Goal: Information Seeking & Learning: Learn about a topic

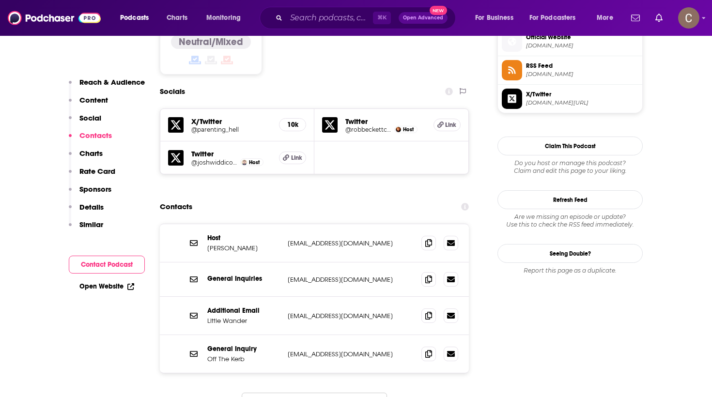
scroll to position [799, 0]
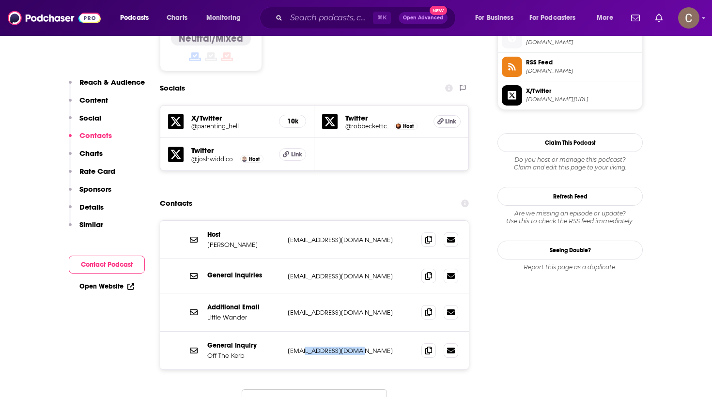
drag, startPoint x: 358, startPoint y: 303, endPoint x: 303, endPoint y: 300, distance: 54.8
click at [303, 332] on div "General Inquiry Off The Kerb info@offthekerb.co.uk info@offthekerb.co.uk" at bounding box center [314, 351] width 309 height 38
copy p "offthekerb.co.uk"
click at [553, 68] on span "podcast.global.com" at bounding box center [582, 70] width 112 height 7
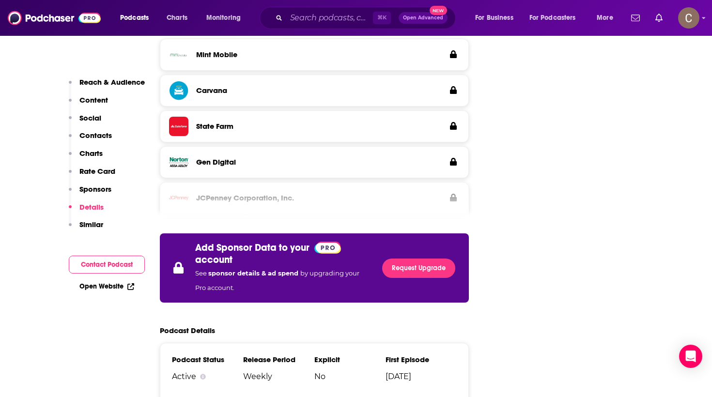
scroll to position [1292, 0]
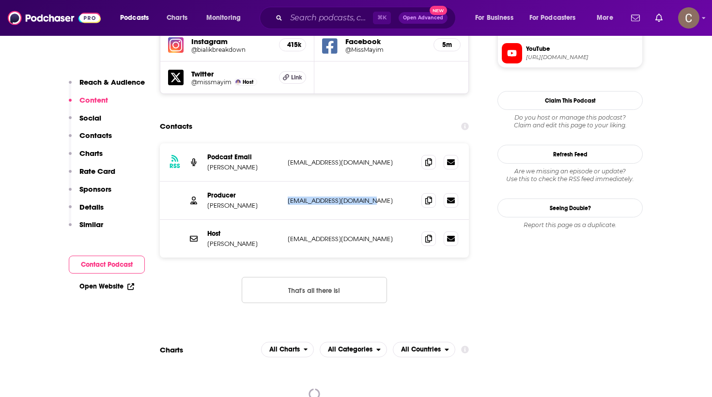
drag, startPoint x: 386, startPoint y: 162, endPoint x: 285, endPoint y: 153, distance: 101.2
click at [285, 182] on div "Producer Jonathan Cohen jc@thestoriescompany.com jc@thestoriescompany.com" at bounding box center [314, 201] width 309 height 38
copy p "jc@thestoriescompany.com"
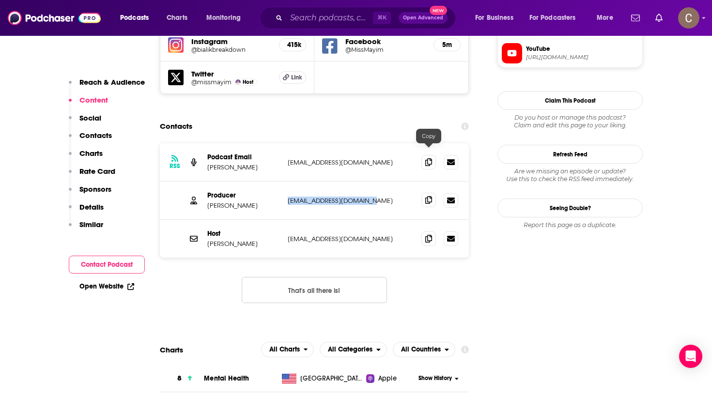
click at [428, 196] on icon at bounding box center [429, 200] width 7 height 8
click at [316, 19] on input "Search podcasts, credits, & more..." at bounding box center [329, 18] width 87 height 16
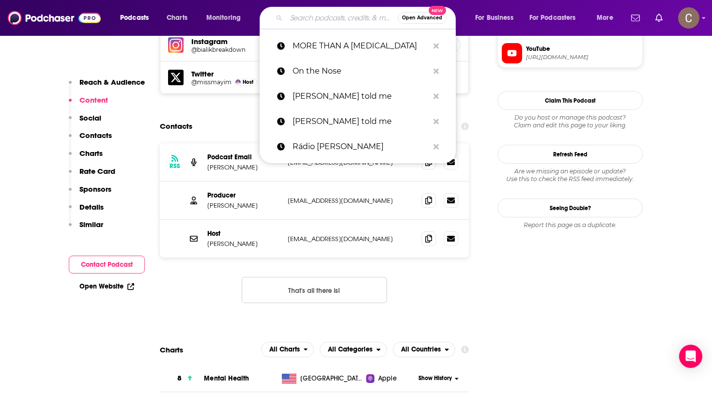
paste input "endlesshoneymoon"
type input "endlesshoneymoon"
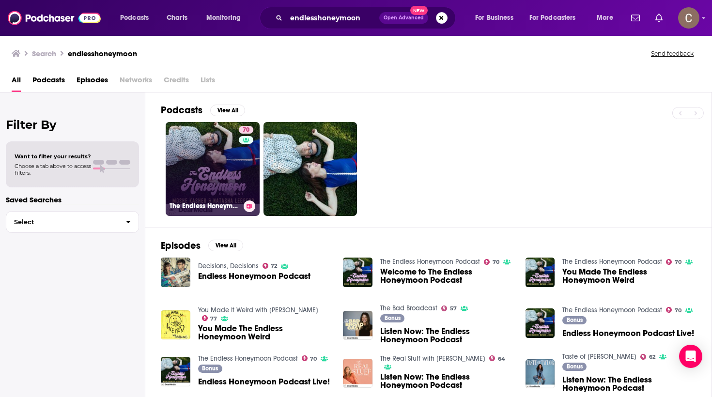
click at [214, 158] on link "70 The Endless Honeymoon Podcast" at bounding box center [213, 169] width 94 height 94
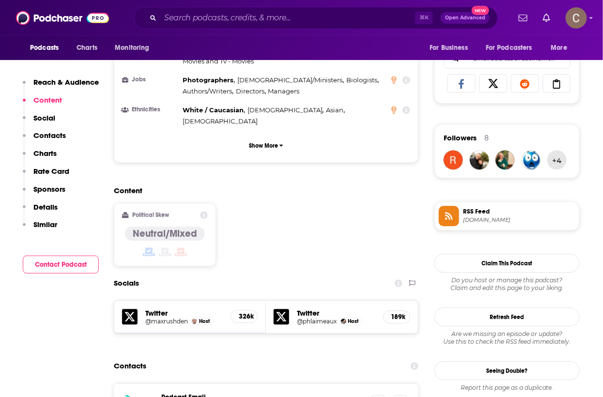
scroll to position [613, 0]
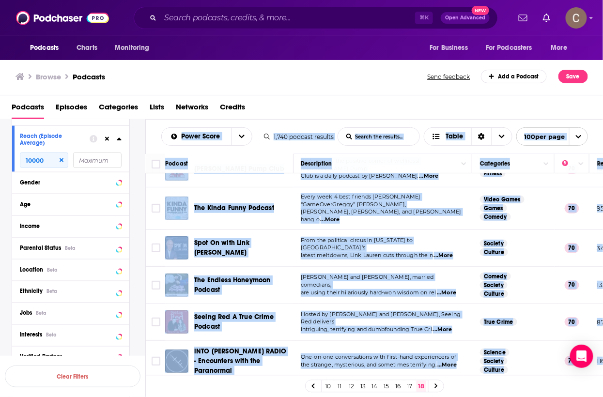
click at [293, 277] on div "The Endless Honeymoon Podcast" at bounding box center [244, 285] width 101 height 19
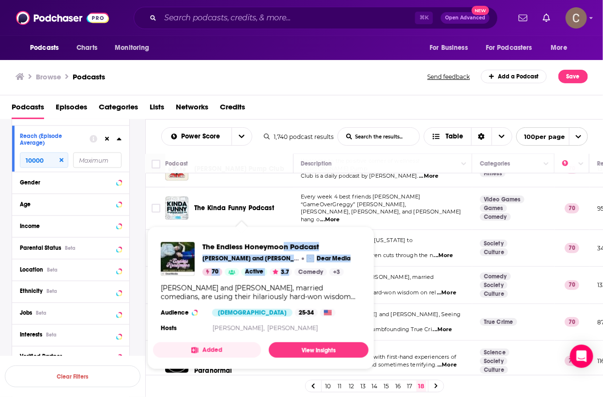
click at [285, 248] on div "The Endless Honeymoon Podcast Natasha Leggero and Moshe Kasher Dear Media 70 Ac…" at bounding box center [261, 289] width 216 height 108
click at [327, 240] on div "The Endless Honeymoon Podcast Natasha Leggero and Moshe Kasher Dear Media 70 Ac…" at bounding box center [261, 289] width 216 height 108
drag, startPoint x: 199, startPoint y: 234, endPoint x: 330, endPoint y: 246, distance: 131.5
click at [330, 246] on span "The Endless Honeymoon Podcast Natasha Leggero and Moshe Kasher Dear Media 70 Ac…" at bounding box center [261, 298] width 216 height 143
copy span "The Endless Honeymoon Podcast"
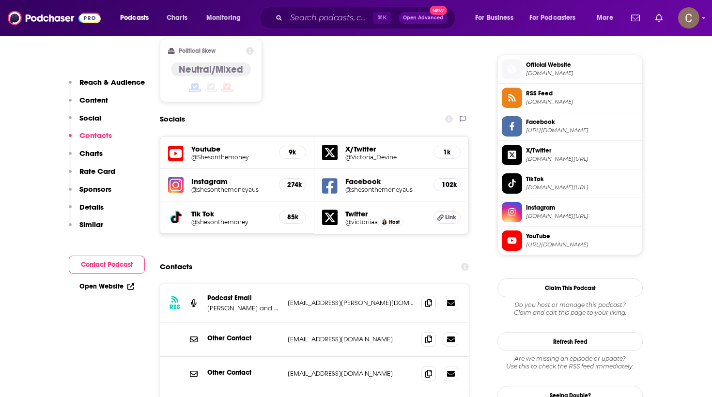
scroll to position [882, 0]
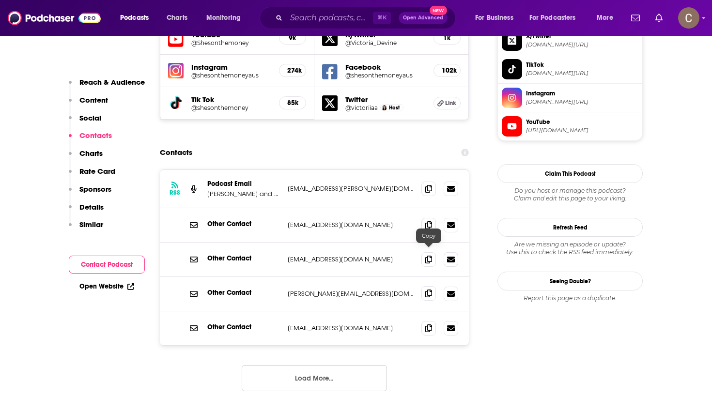
click at [426, 290] on icon at bounding box center [429, 294] width 7 height 8
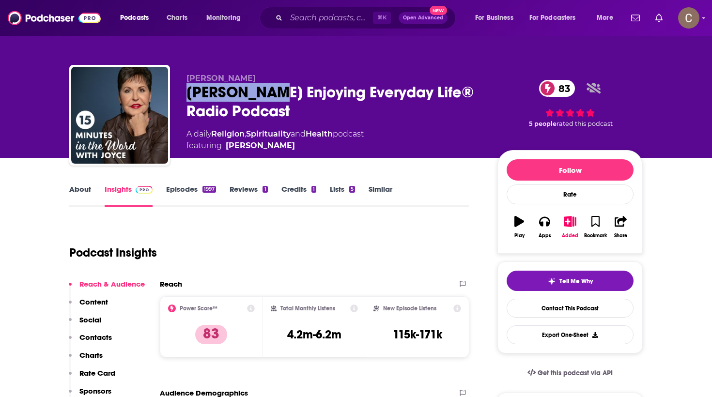
click at [187, 87] on div "[PERSON_NAME] Enjoying Everyday Life® Radio Podcast 83" at bounding box center [335, 102] width 296 height 38
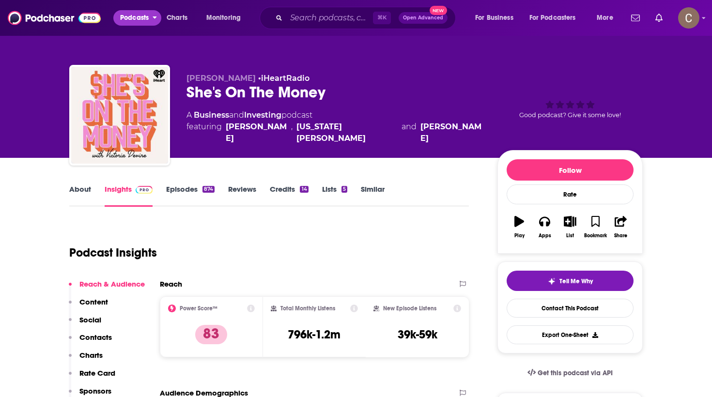
click at [126, 16] on span "Podcasts" at bounding box center [134, 18] width 29 height 14
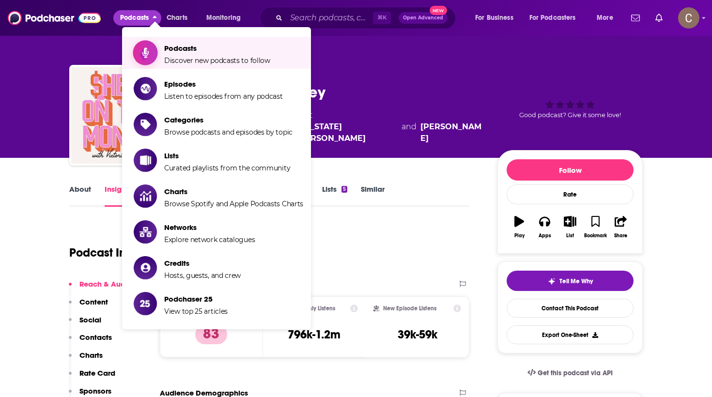
click at [175, 61] on span "Discover new podcasts to follow" at bounding box center [217, 60] width 106 height 9
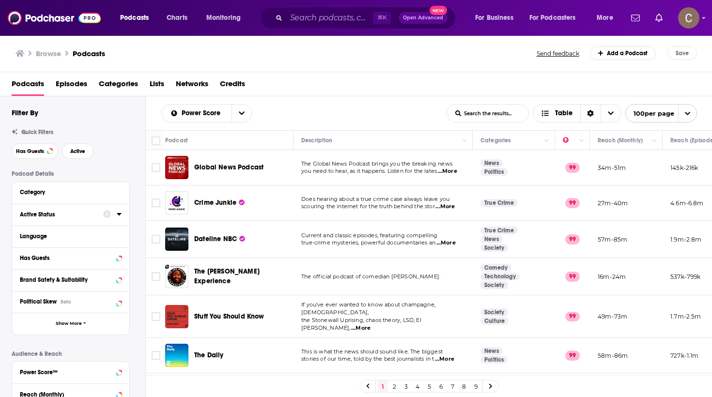
click at [101, 213] on button "Active Status" at bounding box center [61, 214] width 83 height 12
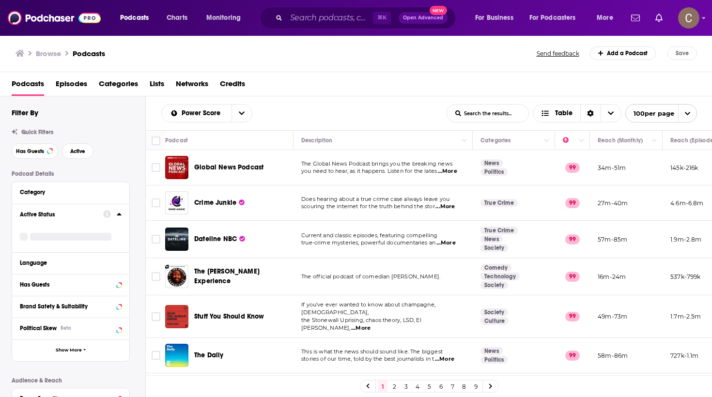
click at [118, 213] on icon at bounding box center [119, 214] width 5 height 8
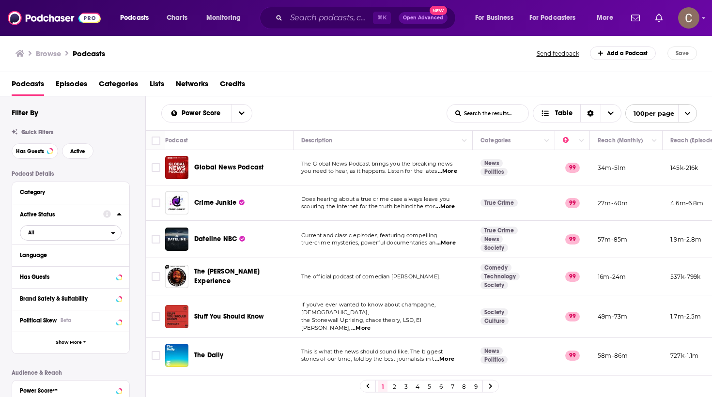
click at [100, 229] on span "All" at bounding box center [65, 232] width 91 height 13
click at [81, 259] on div "Active 409k" at bounding box center [74, 265] width 109 height 16
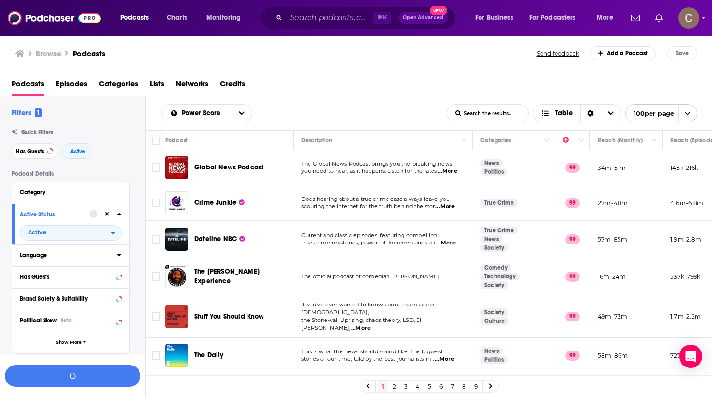
click at [119, 255] on icon at bounding box center [119, 255] width 4 height 2
click at [41, 288] on span "English" at bounding box center [41, 287] width 19 height 7
click at [24, 291] on input "multiSelectOption-en-0" at bounding box center [24, 291] width 0 height 0
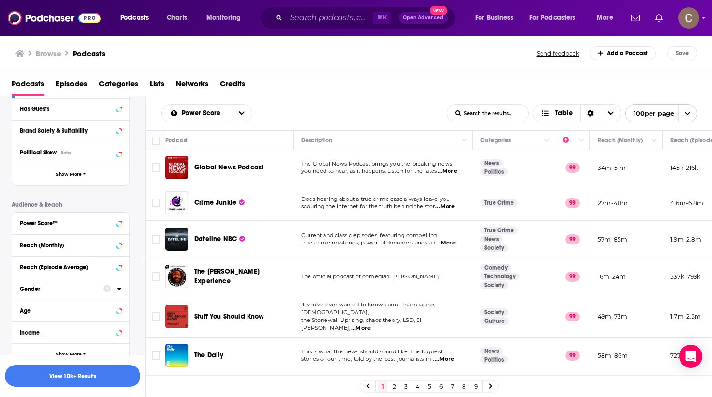
scroll to position [328, 0]
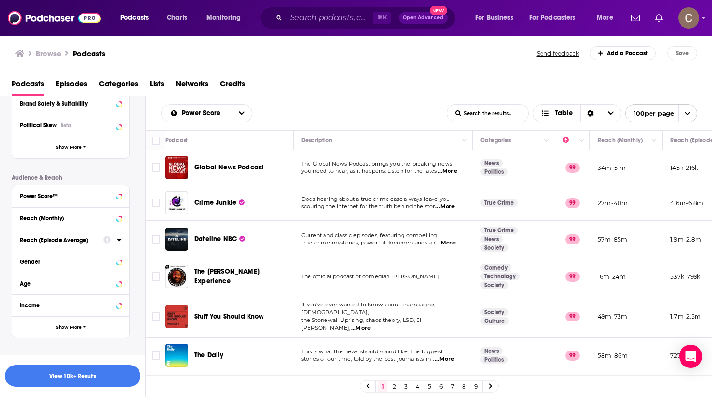
click at [75, 237] on div "Reach (Episode Average)" at bounding box center [58, 240] width 77 height 7
click at [53, 255] on input "number" at bounding box center [44, 258] width 48 height 16
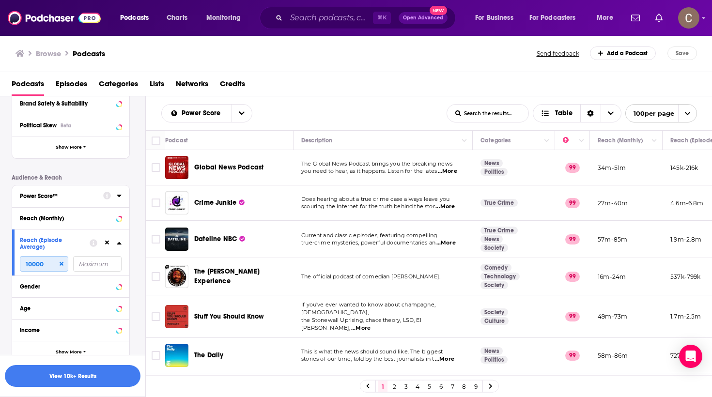
type input "10000"
click at [82, 195] on div "Power Score™" at bounding box center [58, 196] width 77 height 7
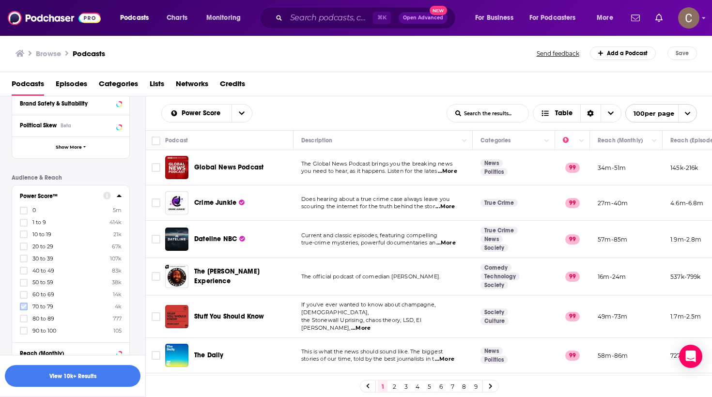
click at [25, 304] on icon at bounding box center [24, 307] width 6 height 6
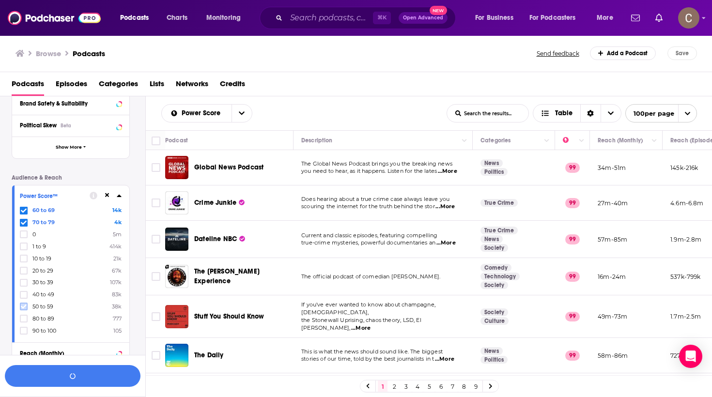
click at [25, 305] on icon at bounding box center [24, 307] width 6 height 4
click at [110, 373] on button "button" at bounding box center [73, 376] width 136 height 22
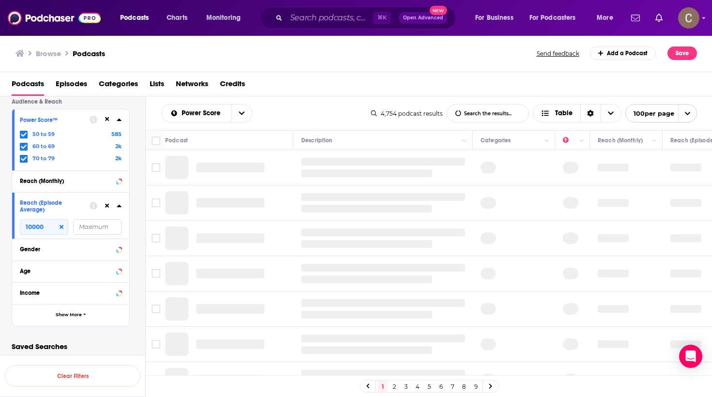
scroll to position [229, 0]
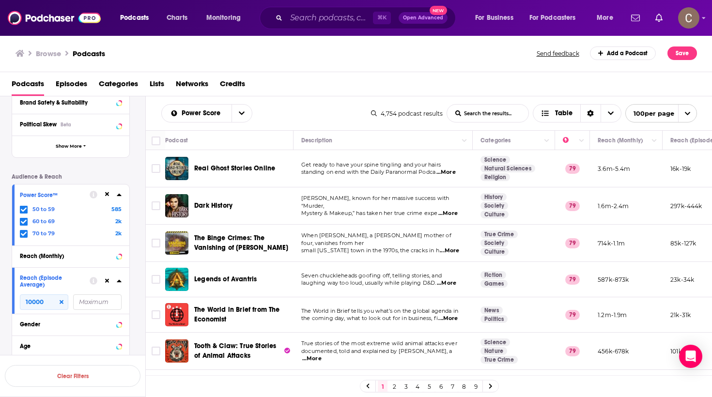
click at [24, 234] on icon at bounding box center [24, 234] width 6 height 6
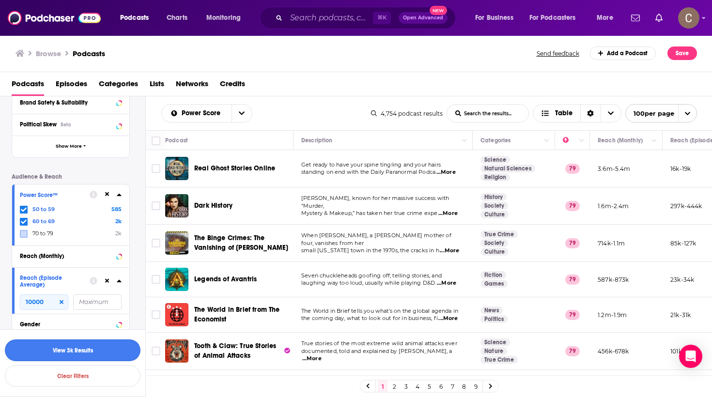
click at [120, 349] on button "View 3k Results" at bounding box center [73, 351] width 136 height 22
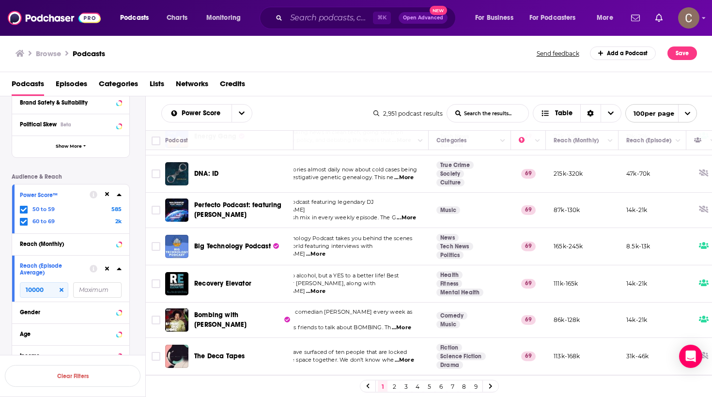
scroll to position [3414, 0]
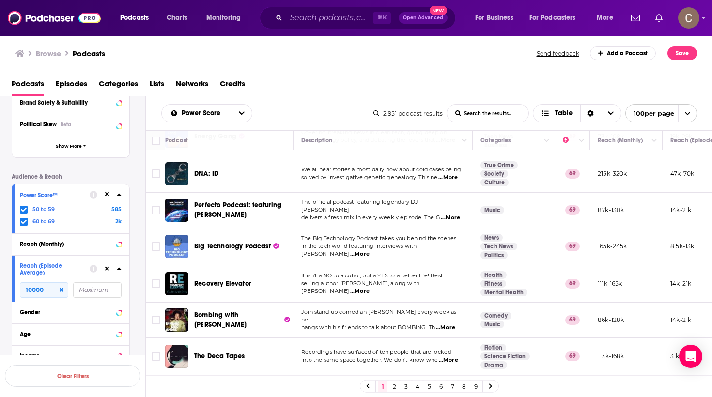
click at [23, 207] on icon at bounding box center [24, 210] width 6 height 6
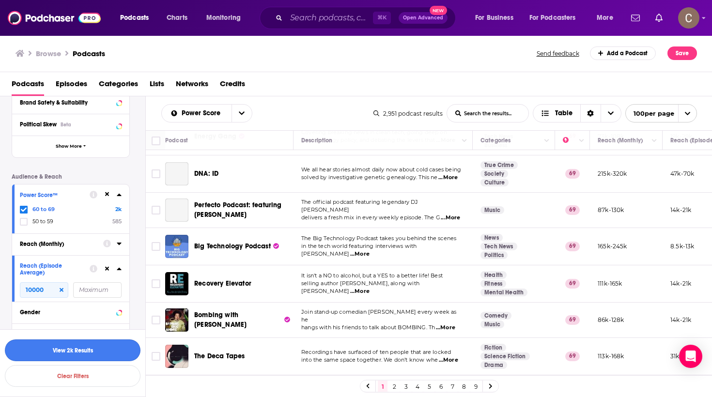
click at [103, 347] on button "View 2k Results" at bounding box center [73, 351] width 136 height 22
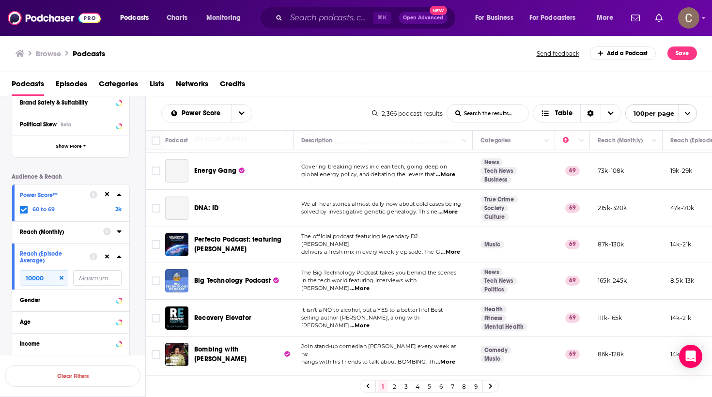
scroll to position [3383, 0]
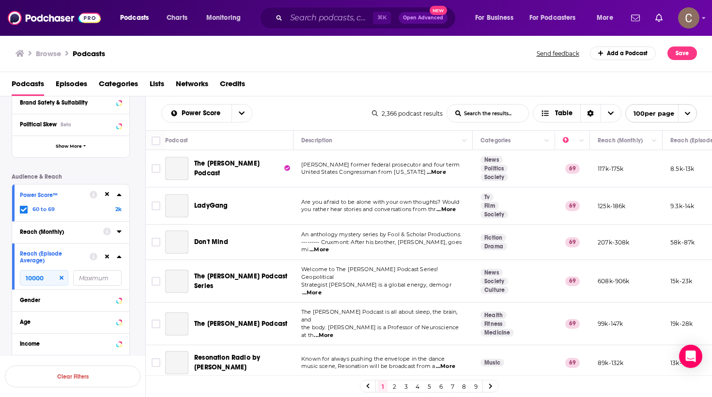
scroll to position [3383, 0]
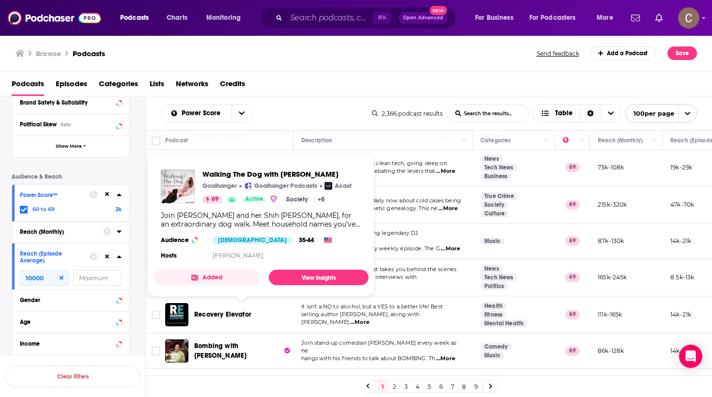
drag, startPoint x: 263, startPoint y: 328, endPoint x: 195, endPoint y: 310, distance: 69.7
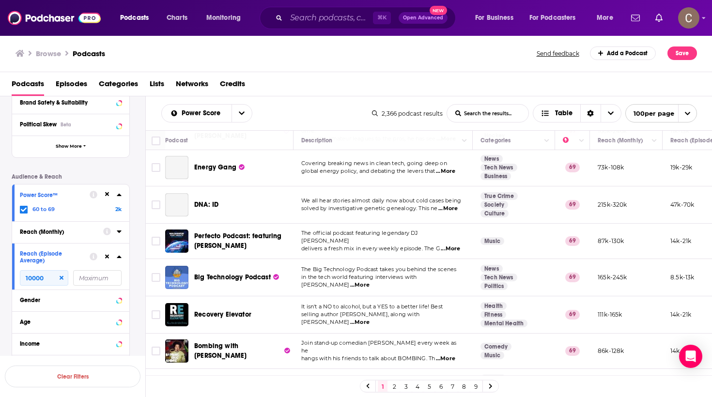
copy span "Walking The Dog with Emily Dean"
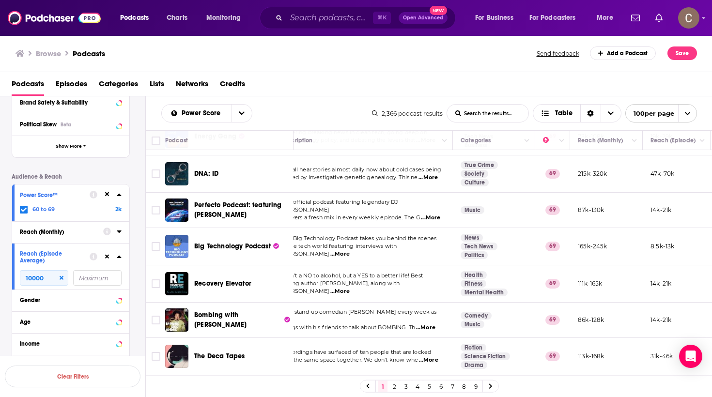
scroll to position [3414, 0]
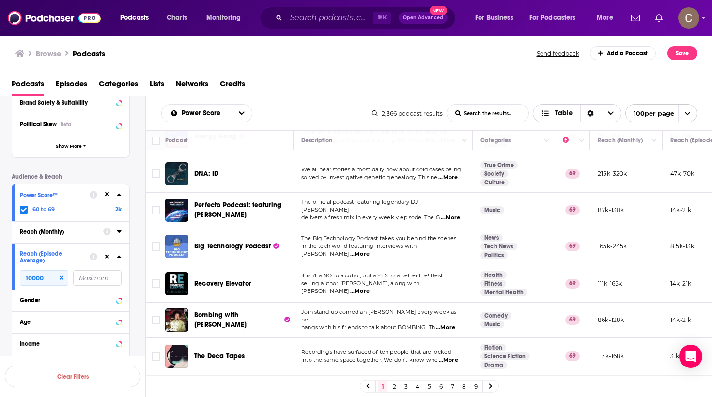
click at [592, 117] on div "Sort Direction" at bounding box center [591, 113] width 20 height 17
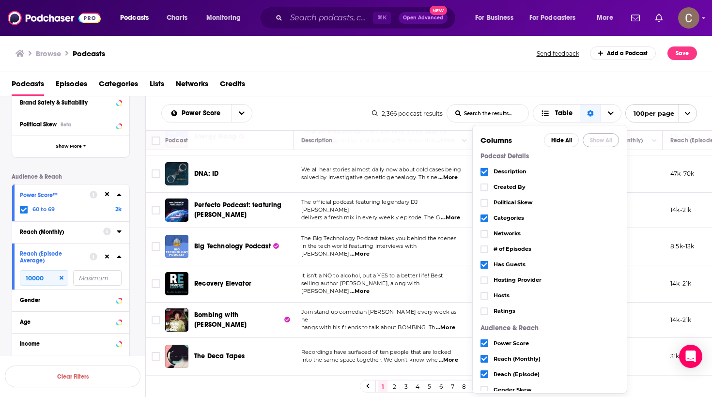
drag, startPoint x: 597, startPoint y: 136, endPoint x: 294, endPoint y: 103, distance: 304.7
click at [597, 136] on button "Show All" at bounding box center [601, 140] width 36 height 14
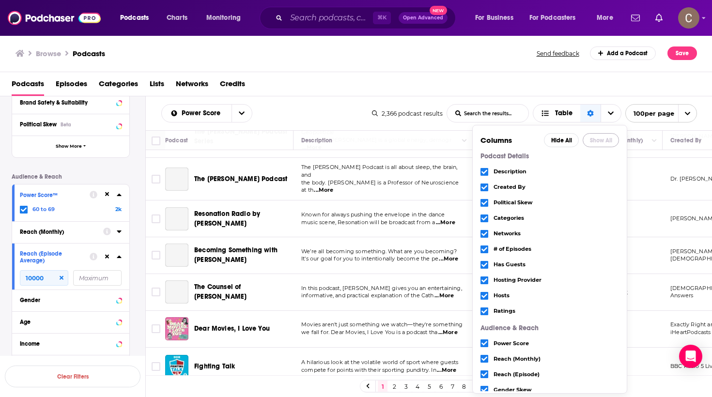
scroll to position [0, 0]
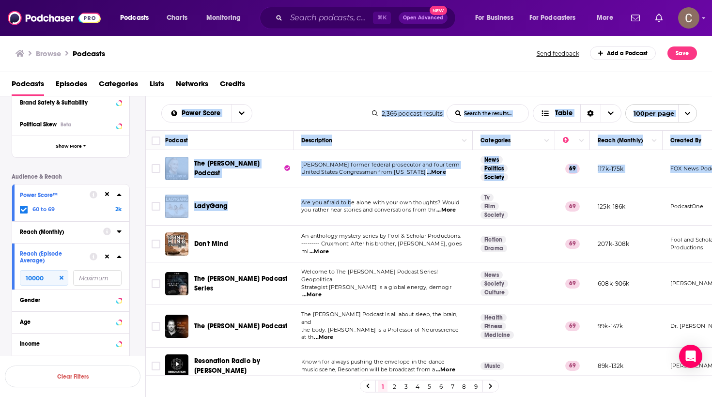
drag, startPoint x: 154, startPoint y: 101, endPoint x: 353, endPoint y: 203, distance: 223.7
click at [353, 203] on div "Power Score List Search Input Search the results... Table 2,366 podcast results…" at bounding box center [429, 277] width 567 height 363
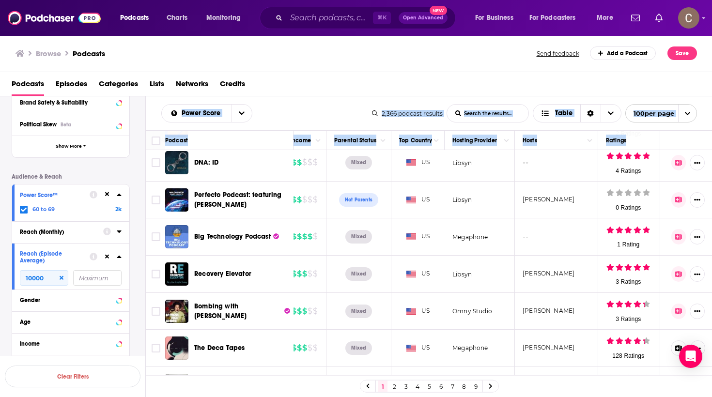
scroll to position [3485, 888]
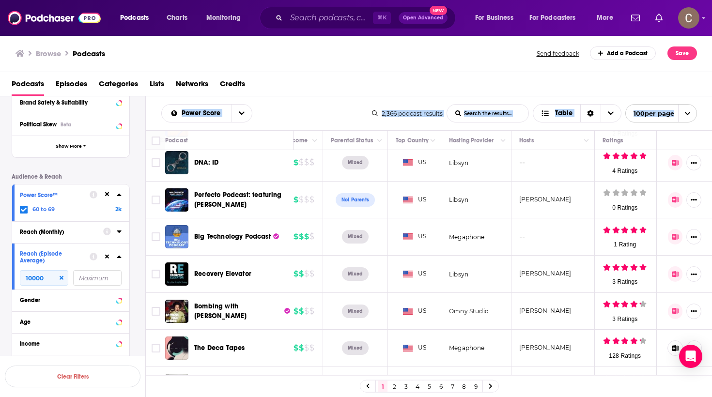
copy div "Power Score List Search Input Search the results... Table 2,366 podcast results…"
click at [394, 388] on link "2" at bounding box center [395, 387] width 10 height 12
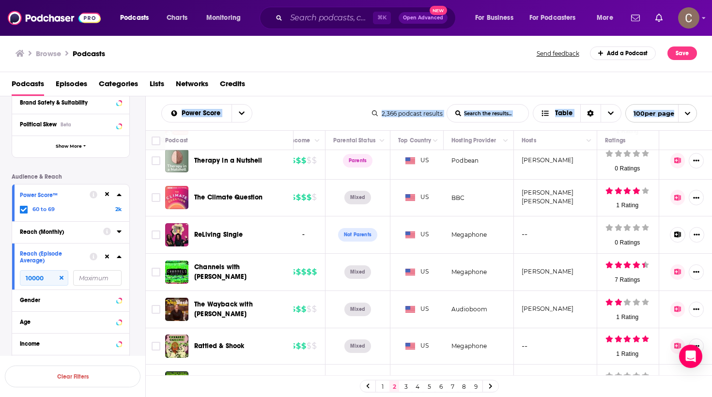
scroll to position [1964, 885]
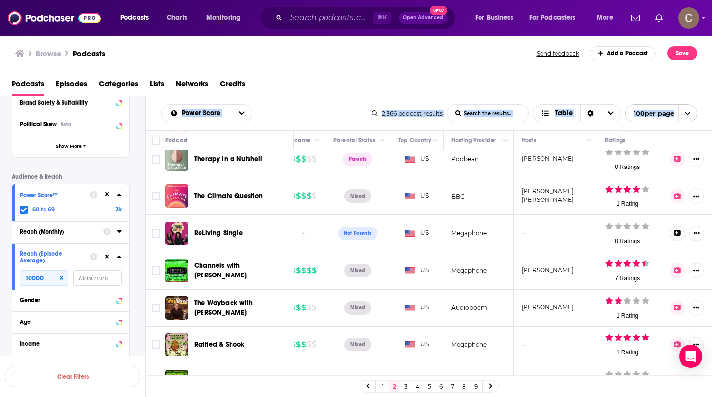
click at [406, 388] on link "3" at bounding box center [406, 387] width 10 height 12
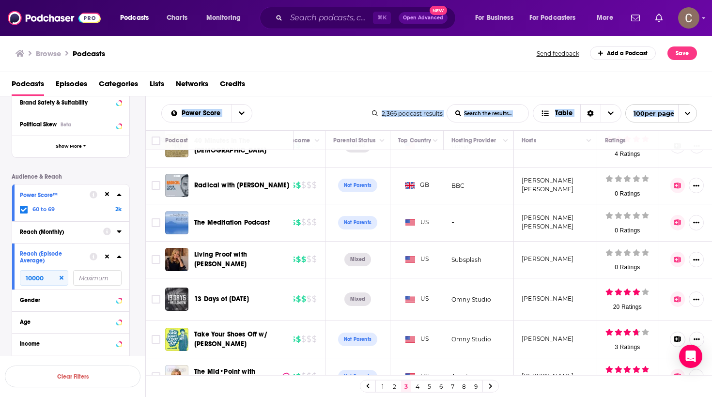
scroll to position [784, 885]
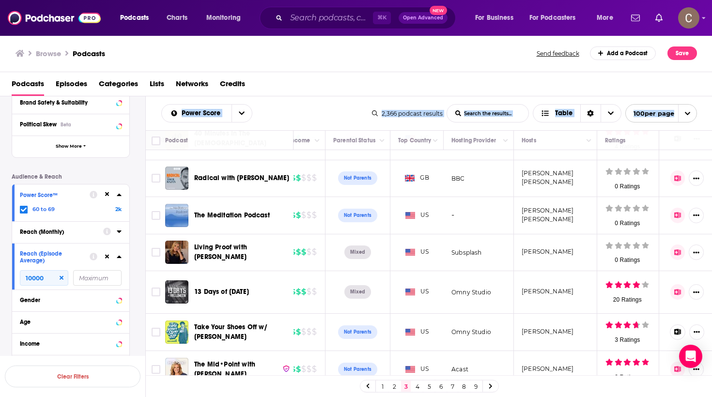
click at [419, 387] on link "4" at bounding box center [418, 387] width 10 height 12
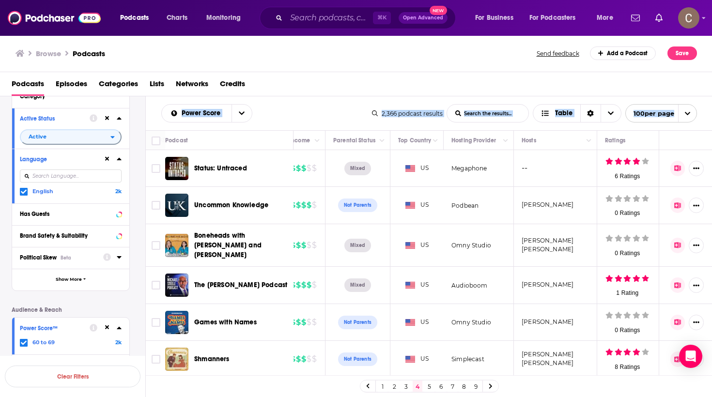
scroll to position [88, 0]
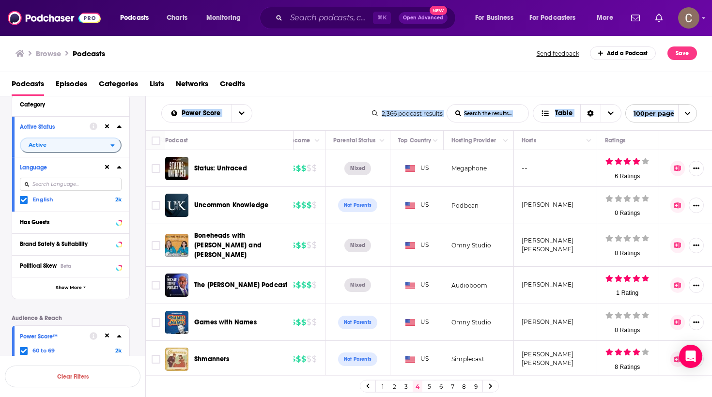
click at [428, 385] on link "5" at bounding box center [430, 387] width 10 height 12
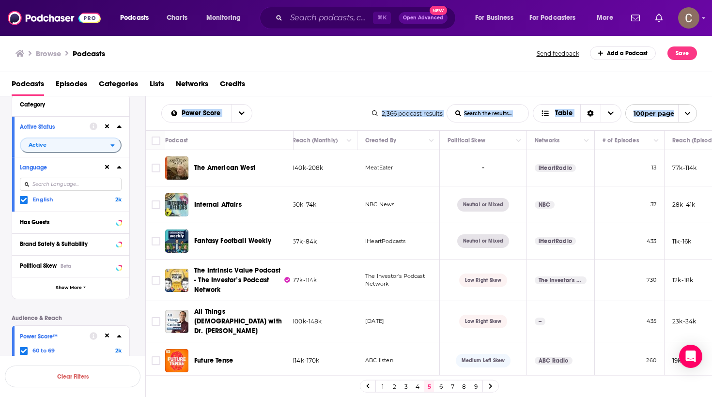
scroll to position [0, 298]
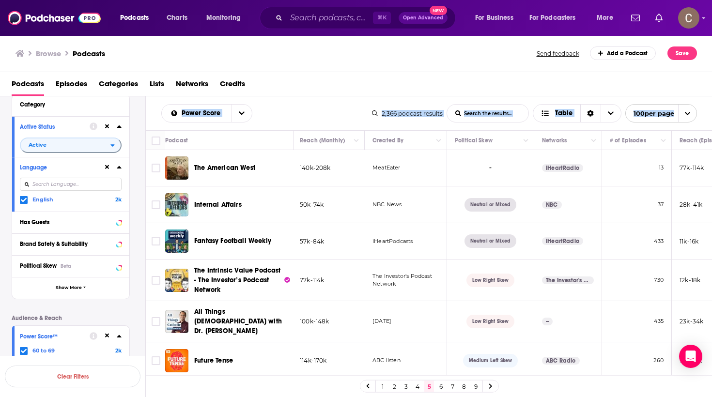
click at [440, 385] on link "6" at bounding box center [441, 387] width 10 height 12
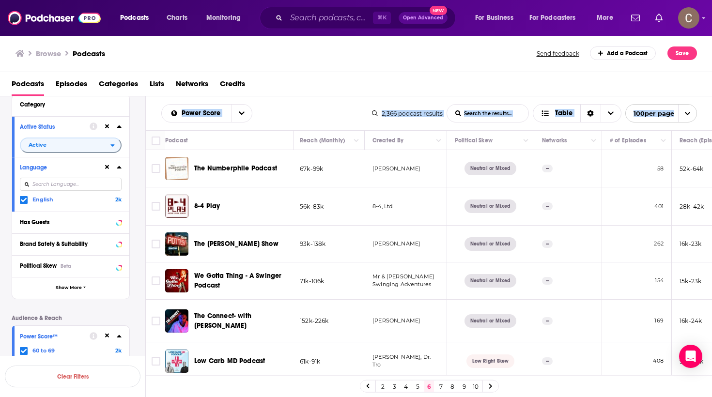
scroll to position [17, 298]
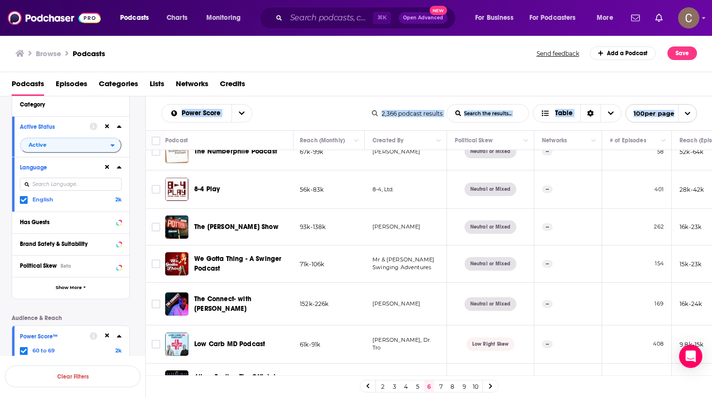
click at [443, 384] on link "7" at bounding box center [441, 387] width 10 height 12
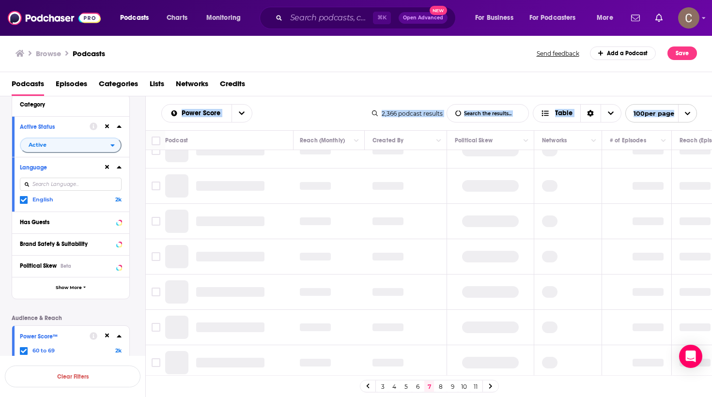
scroll to position [0, 298]
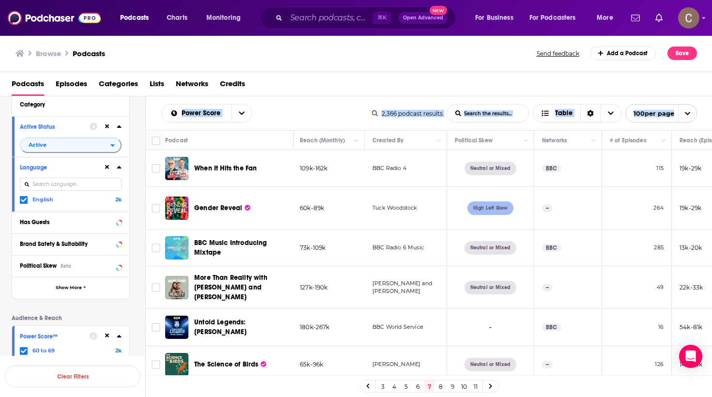
click at [439, 388] on link "8" at bounding box center [441, 387] width 10 height 12
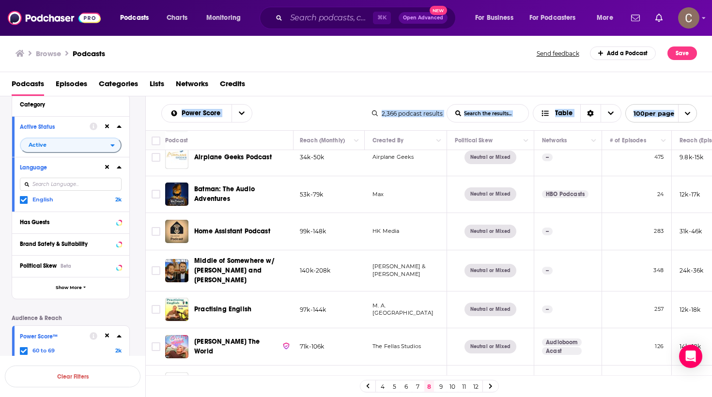
scroll to position [327, 298]
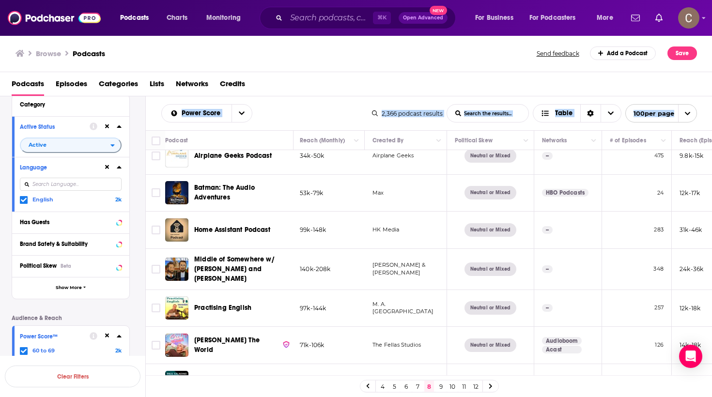
click at [440, 387] on link "9" at bounding box center [441, 387] width 10 height 12
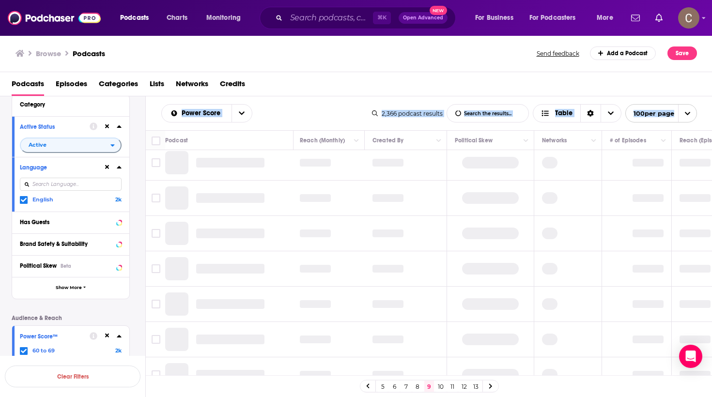
scroll to position [0, 298]
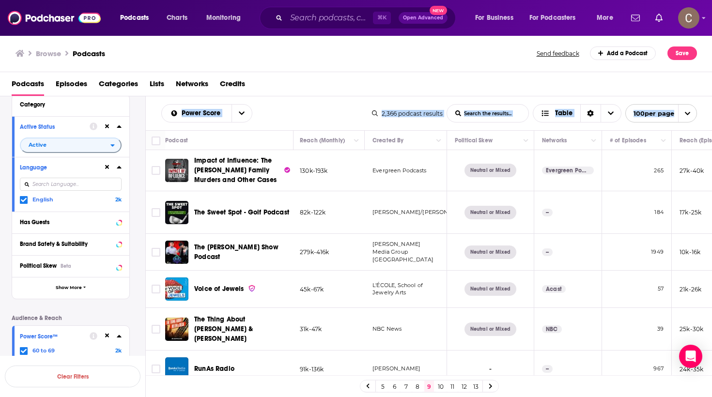
click at [441, 388] on link "10" at bounding box center [441, 387] width 10 height 12
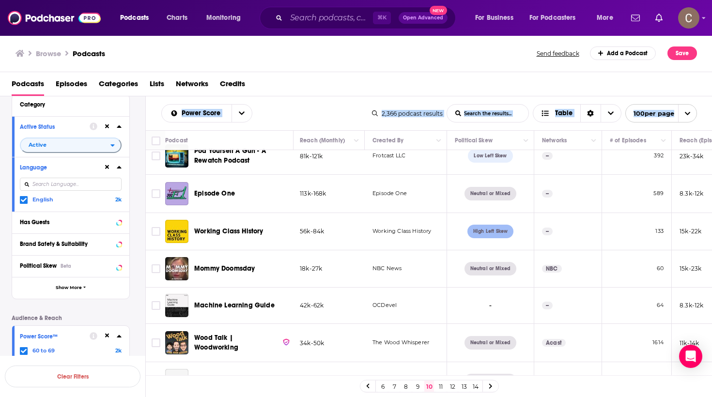
scroll to position [268, 298]
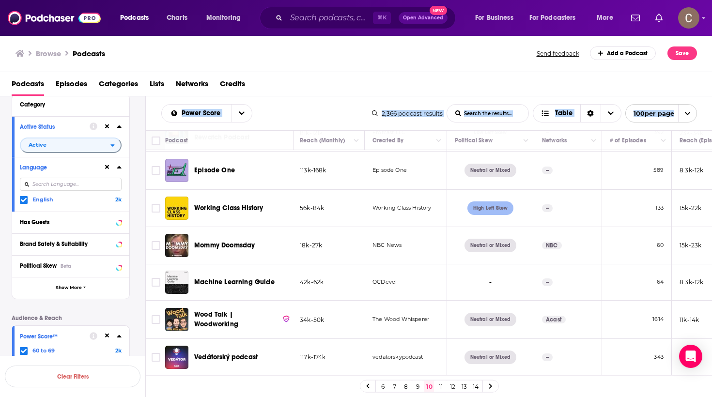
click at [441, 387] on link "11" at bounding box center [441, 387] width 10 height 12
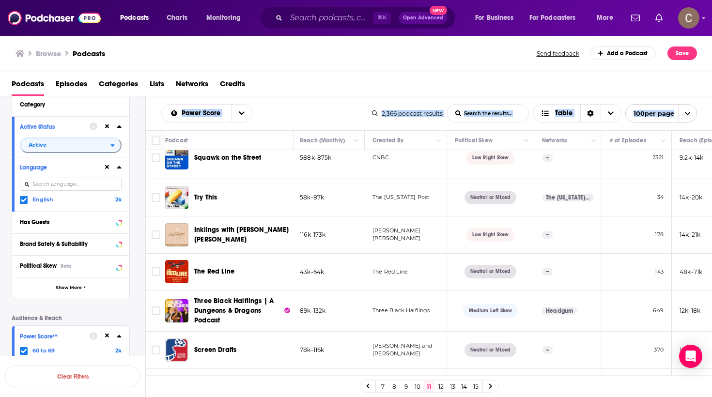
scroll to position [221, 298]
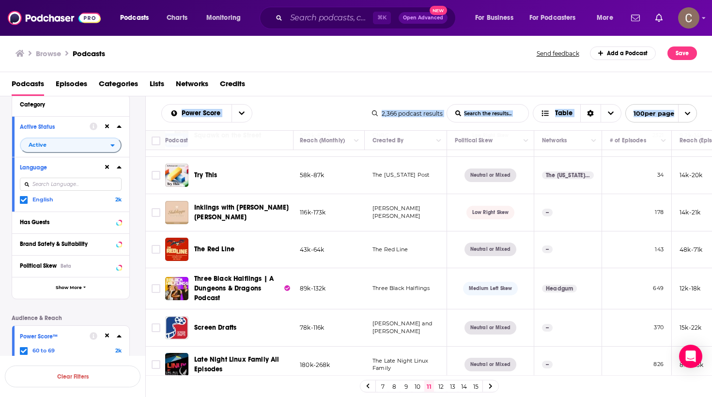
click at [443, 386] on link "12" at bounding box center [441, 387] width 10 height 12
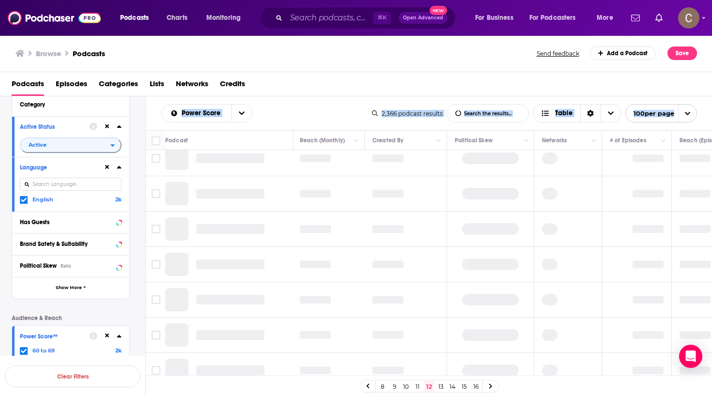
scroll to position [0, 298]
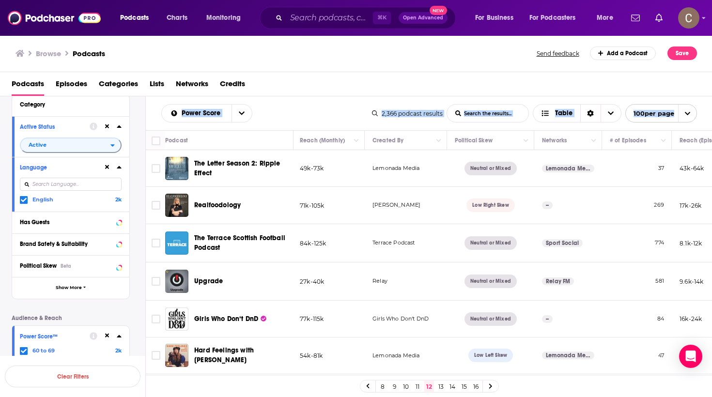
scroll to position [8, 298]
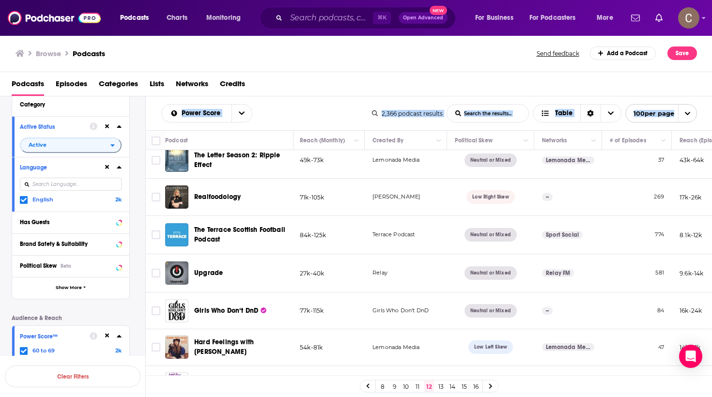
click at [443, 388] on link "13" at bounding box center [441, 387] width 10 height 12
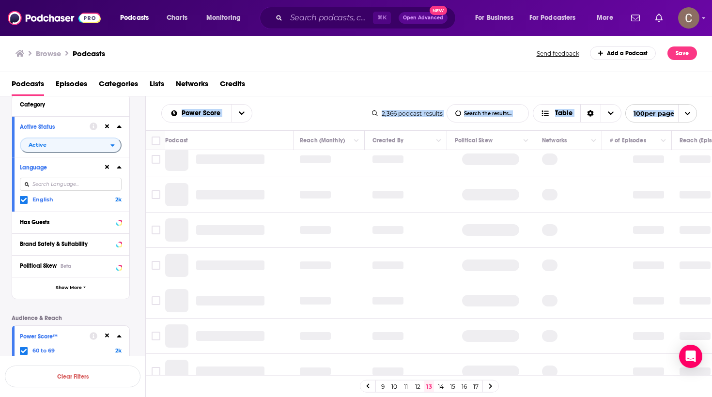
scroll to position [0, 298]
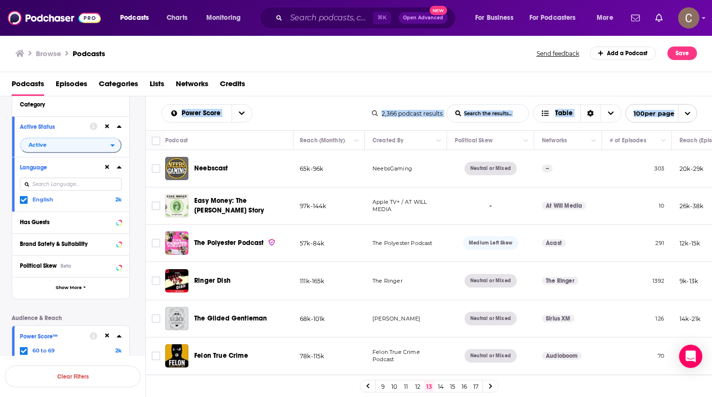
click at [443, 386] on link "14" at bounding box center [441, 387] width 10 height 12
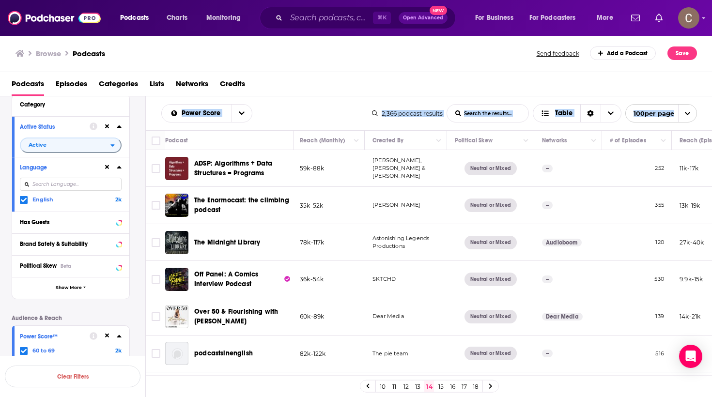
click at [443, 387] on link "15" at bounding box center [441, 387] width 10 height 12
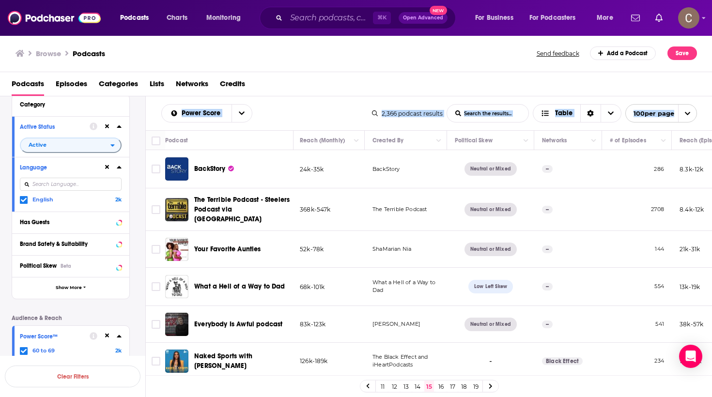
click at [441, 387] on link "16" at bounding box center [441, 387] width 10 height 12
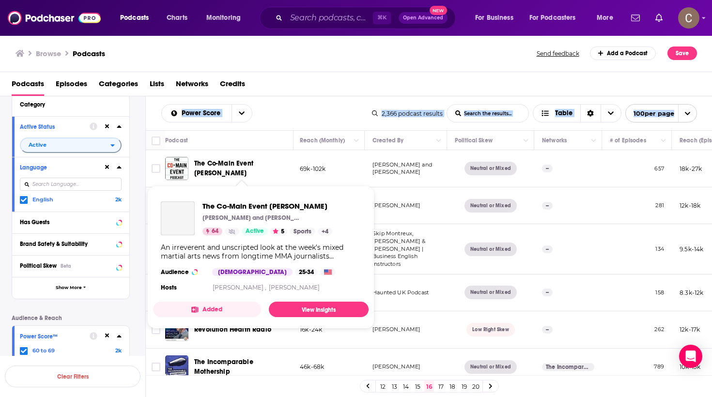
scroll to position [0, 298]
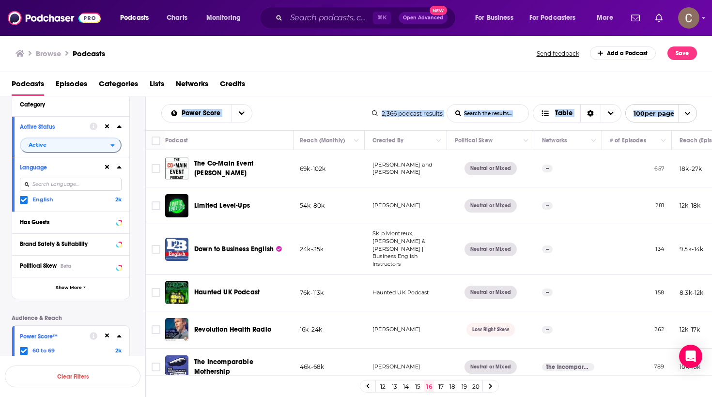
click at [441, 388] on link "17" at bounding box center [441, 387] width 10 height 12
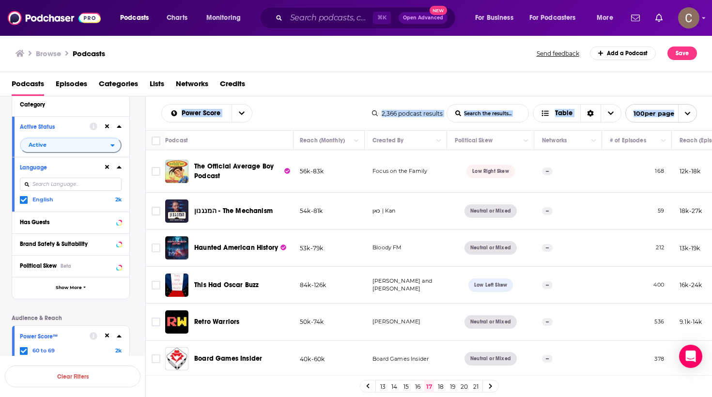
click at [439, 382] on link "18" at bounding box center [441, 387] width 10 height 12
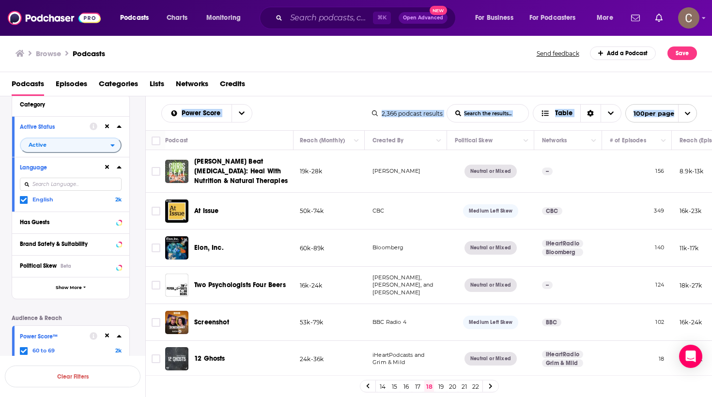
click at [439, 386] on link "19" at bounding box center [441, 387] width 10 height 12
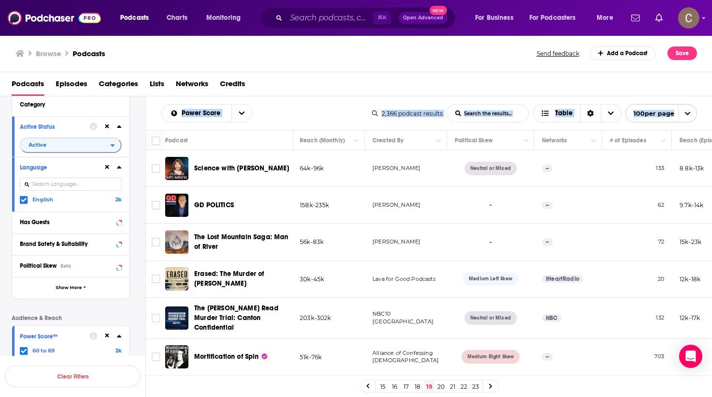
click at [441, 388] on link "20" at bounding box center [441, 387] width 10 height 12
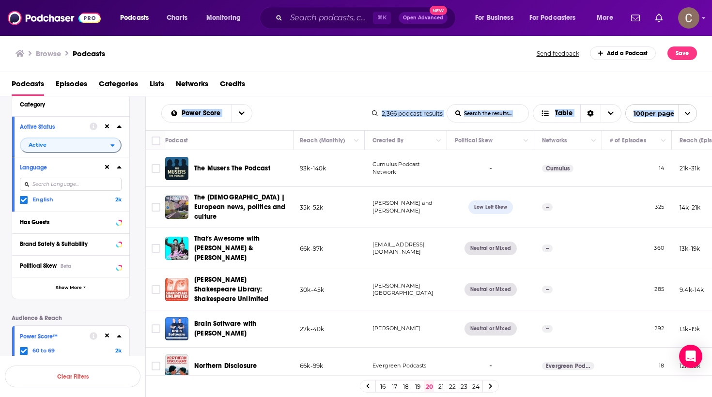
click at [440, 385] on link "21" at bounding box center [441, 387] width 10 height 12
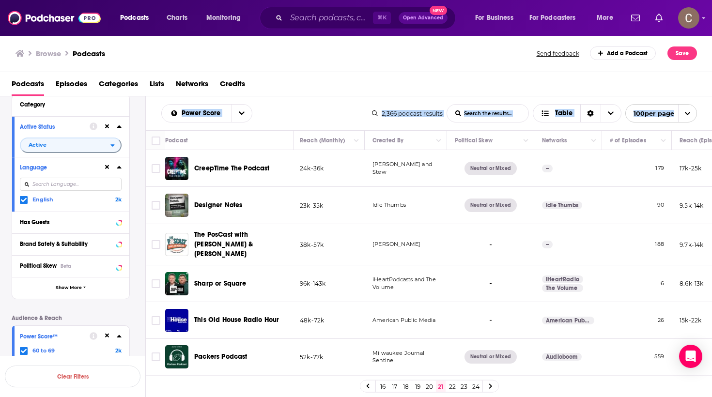
click at [453, 388] on link "22" at bounding box center [453, 387] width 10 height 12
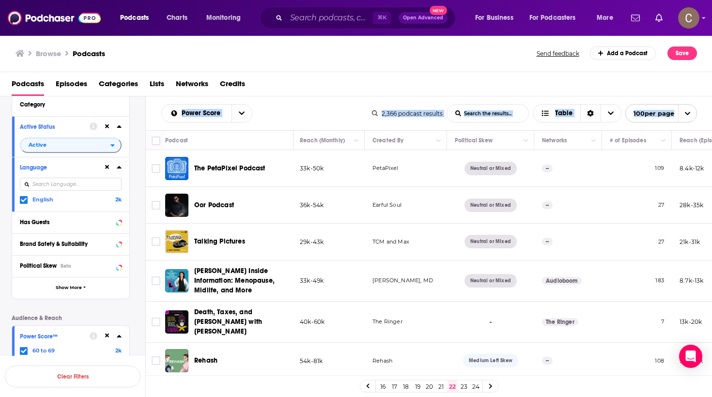
click at [464, 389] on link "23" at bounding box center [464, 387] width 10 height 12
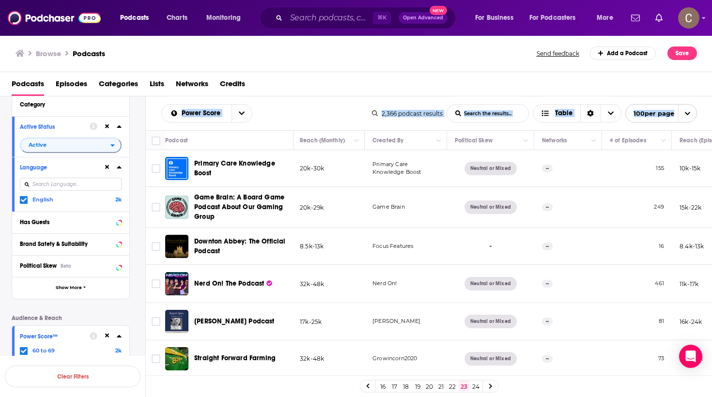
click at [476, 386] on link "24" at bounding box center [476, 387] width 10 height 12
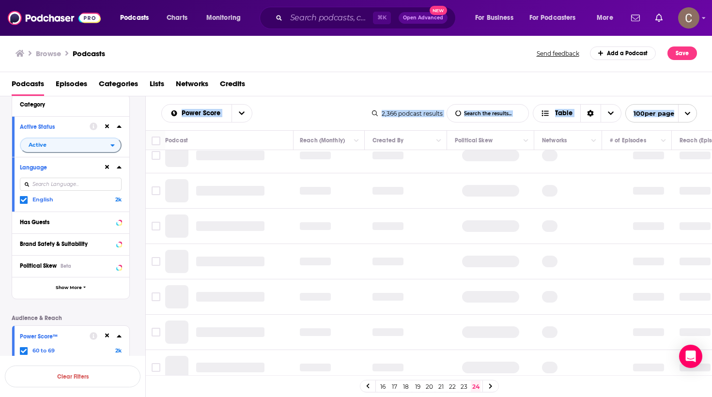
scroll to position [404, 298]
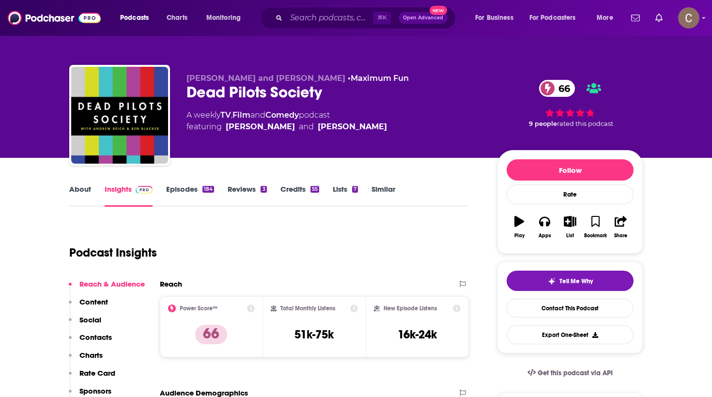
click at [205, 191] on div "184" at bounding box center [209, 189] width 12 height 7
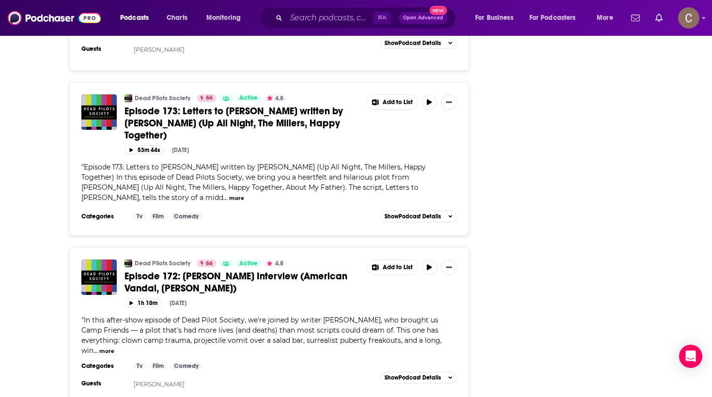
scroll to position [1460, 0]
